Goal: Information Seeking & Learning: Learn about a topic

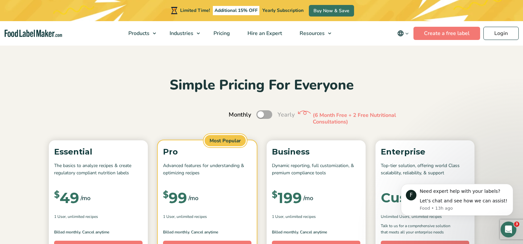
click at [265, 113] on label "Toggle" at bounding box center [264, 114] width 16 height 9
click at [234, 113] on input "Toggle" at bounding box center [232, 114] width 4 height 4
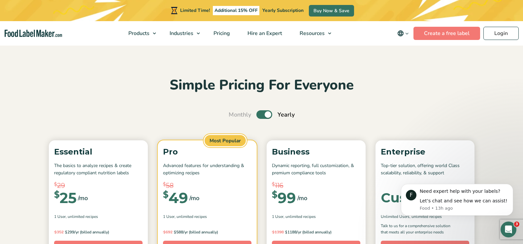
click at [265, 113] on label "Toggle" at bounding box center [264, 114] width 16 height 9
click at [234, 113] on input "Toggle" at bounding box center [232, 114] width 4 height 4
checkbox input "false"
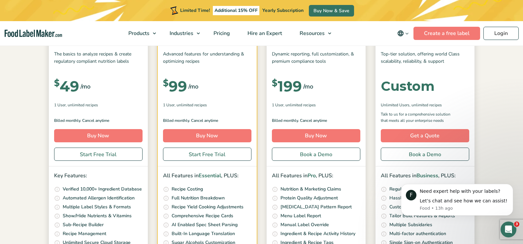
scroll to position [115, 0]
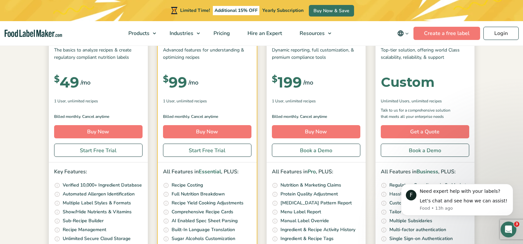
drag, startPoint x: 519, startPoint y: 34, endPoint x: 518, endPoint y: 40, distance: 6.3
click at [518, 40] on nav "Products Food Nutrition Labelling Supplements Formulation & Labelling Industrie…" at bounding box center [261, 33] width 523 height 24
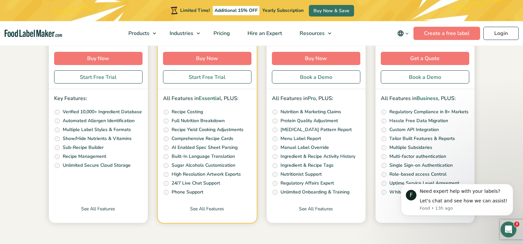
scroll to position [192, 0]
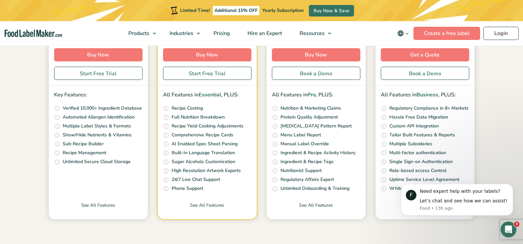
click at [522, 41] on nav "Products Food Nutrition Labelling Supplements Formulation & Labelling Industrie…" at bounding box center [261, 33] width 523 height 24
click at [111, 203] on link "See All Features" at bounding box center [98, 210] width 99 height 17
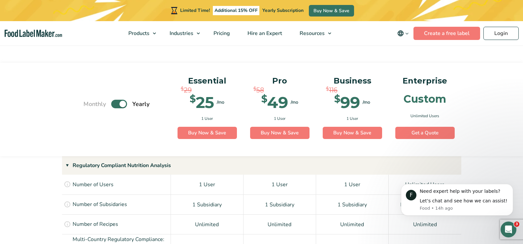
scroll to position [429, 0]
